Goal: Information Seeking & Learning: Learn about a topic

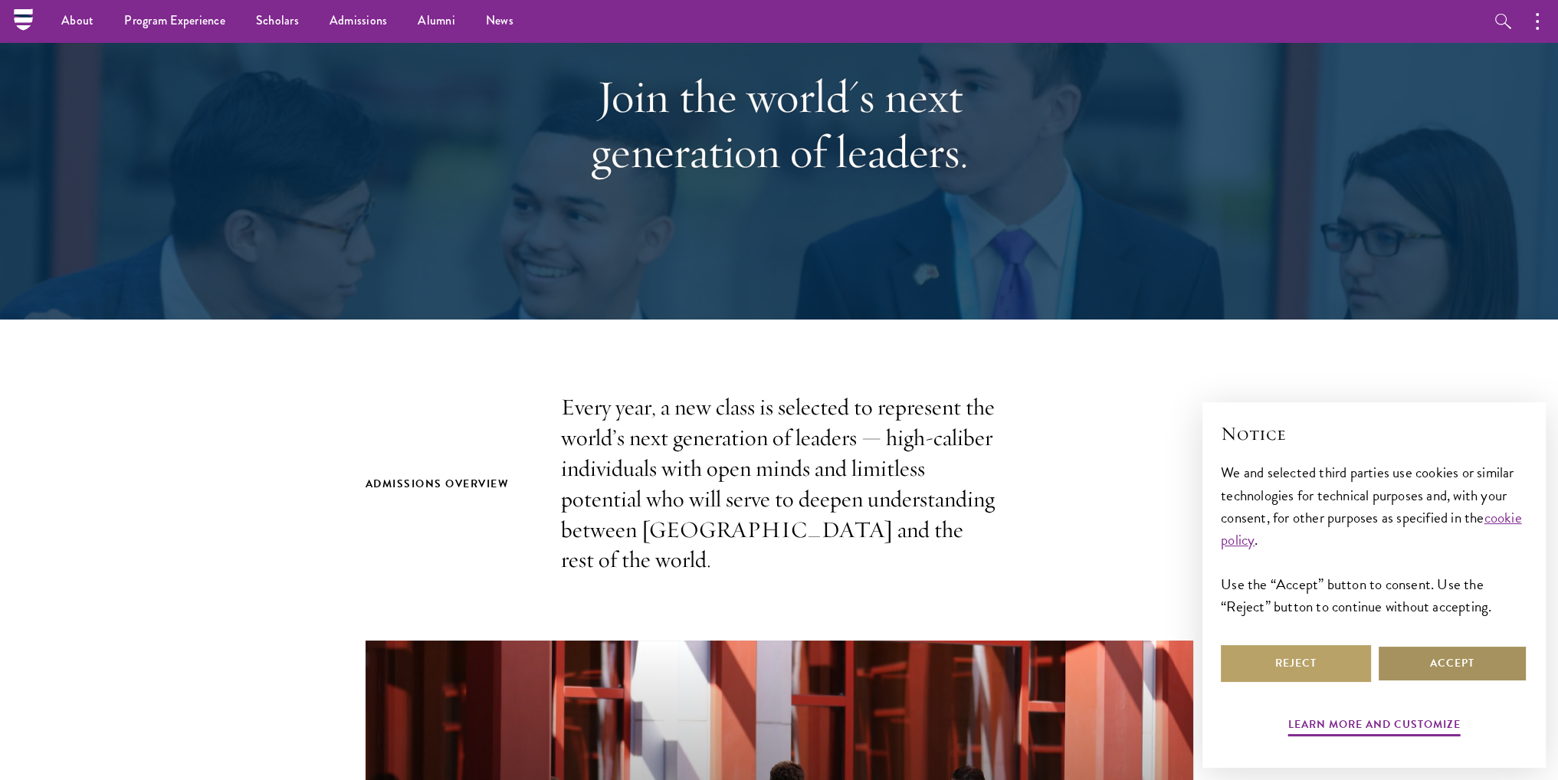
scroll to position [153, 0]
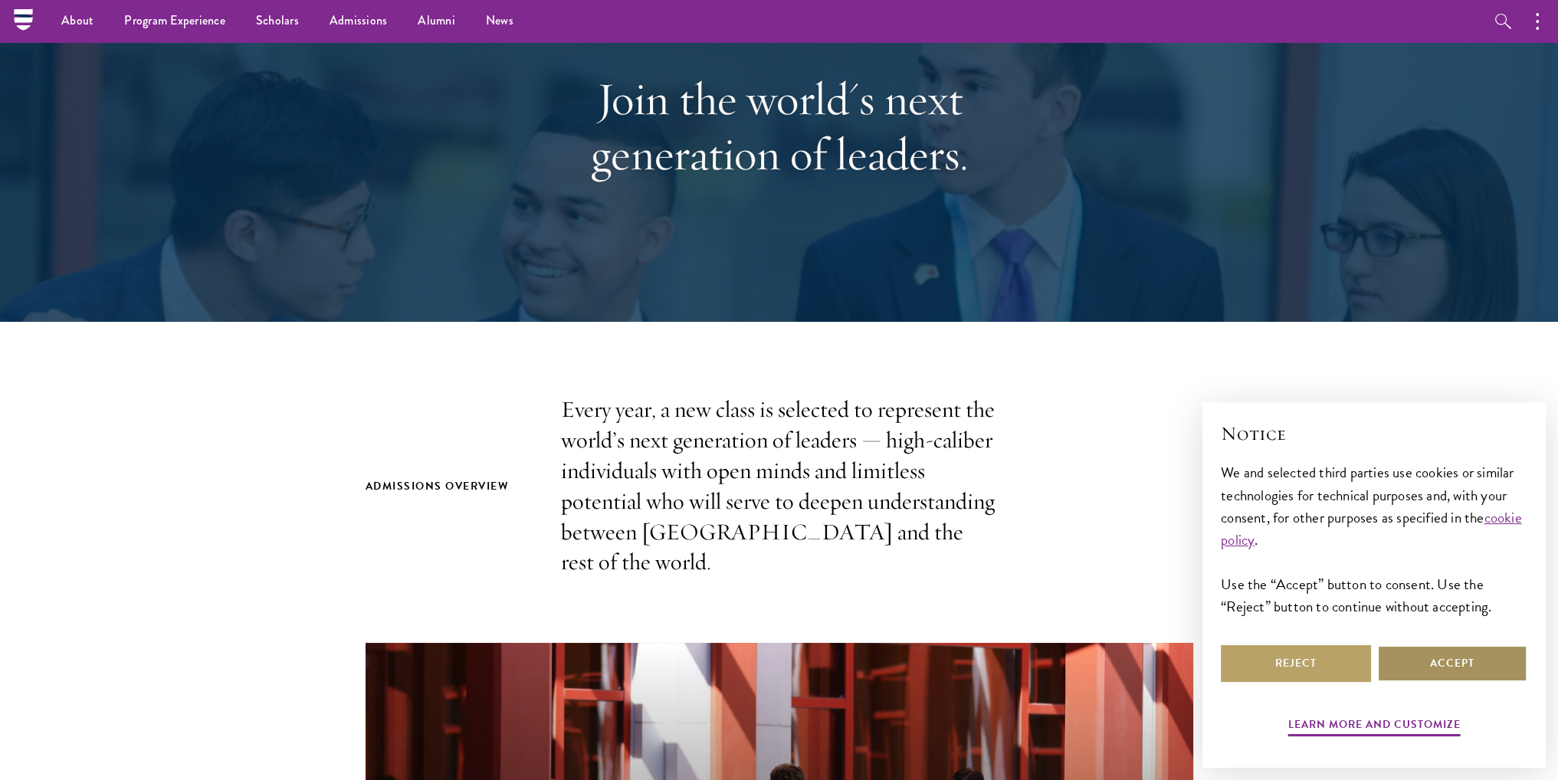
click at [1421, 663] on button "Accept" at bounding box center [1452, 663] width 150 height 37
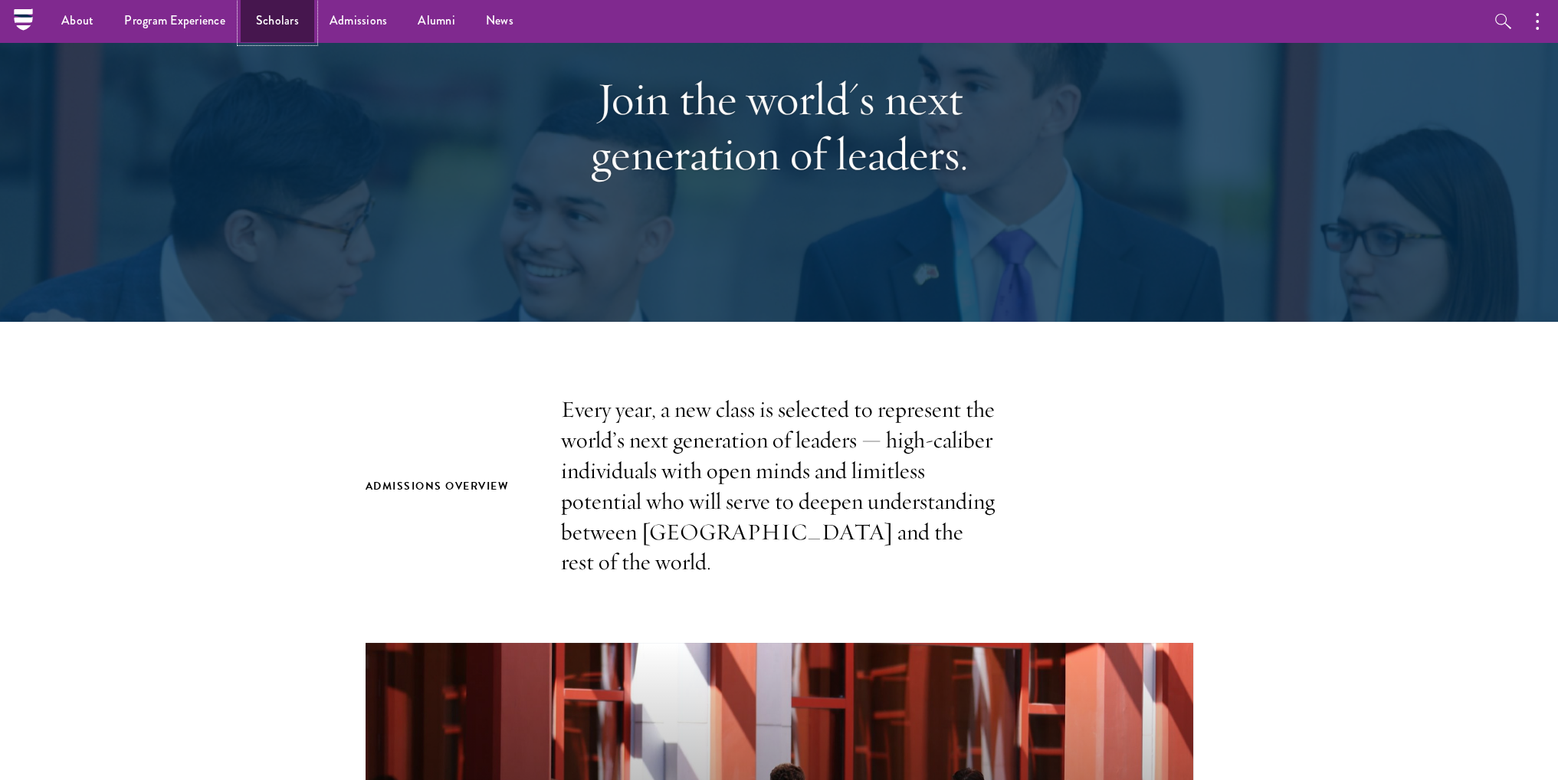
click at [290, 11] on link "Scholars" at bounding box center [278, 21] width 74 height 42
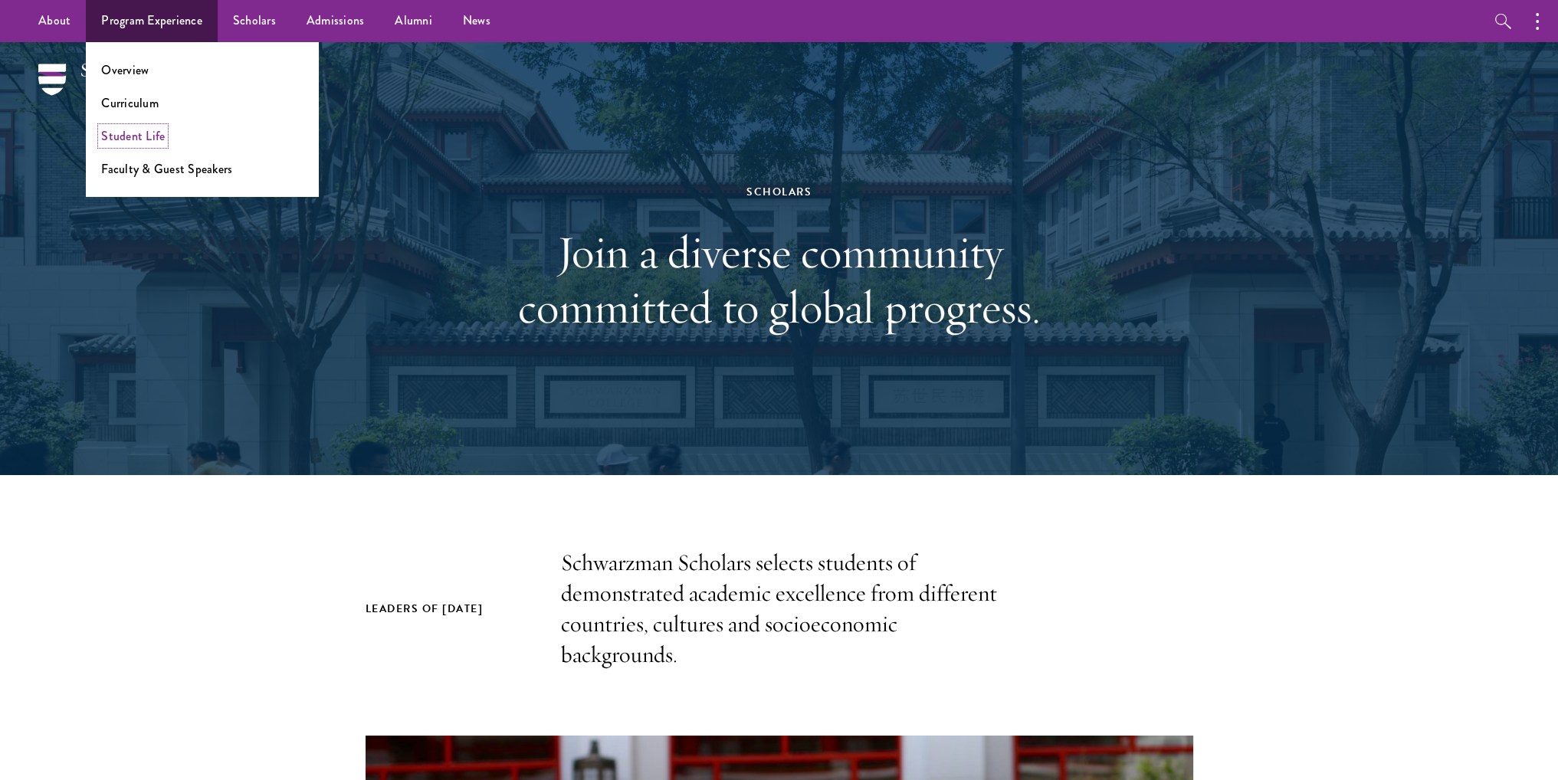
click at [152, 134] on link "Student Life" at bounding box center [133, 136] width 64 height 18
